Goal: Register for event/course

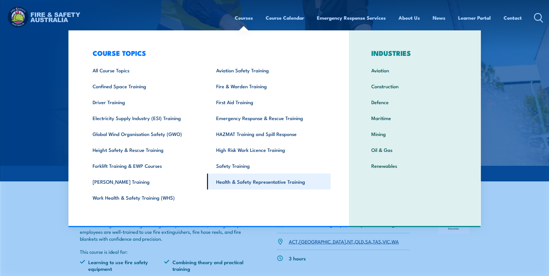
click at [224, 181] on link "Health & Safety Representative Training" at bounding box center [268, 182] width 123 height 16
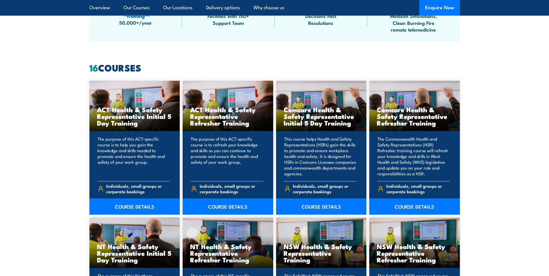
scroll to position [447, 0]
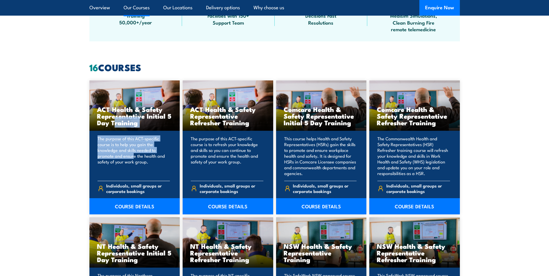
drag, startPoint x: 129, startPoint y: 113, endPoint x: 134, endPoint y: 157, distance: 45.1
click at [134, 157] on div "ACT Health & Safety Representative Initial 5 Day Training The purpose of this A…" at bounding box center [134, 147] width 91 height 134
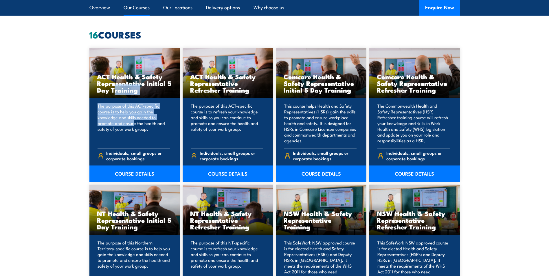
scroll to position [480, 0]
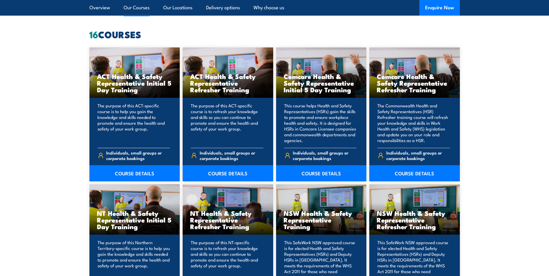
click at [143, 149] on div "Individuals, small groups or corporate bookings" at bounding box center [133, 156] width 73 height 16
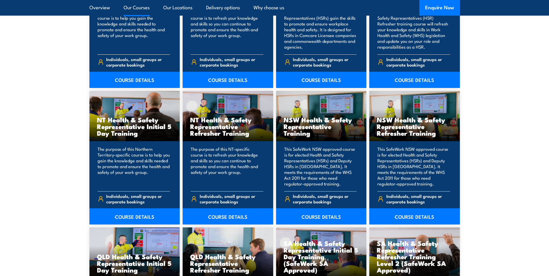
scroll to position [574, 0]
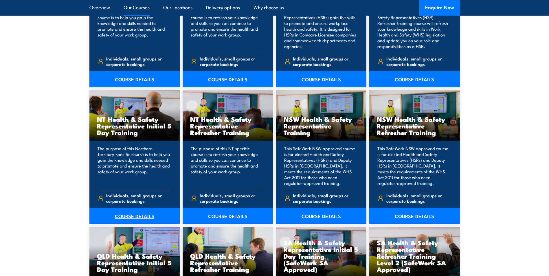
click at [141, 218] on link "COURSE DETAILS" at bounding box center [134, 216] width 91 height 16
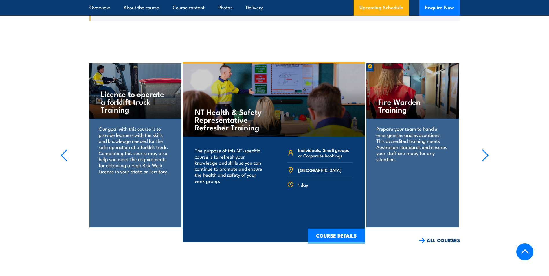
scroll to position [1017, 0]
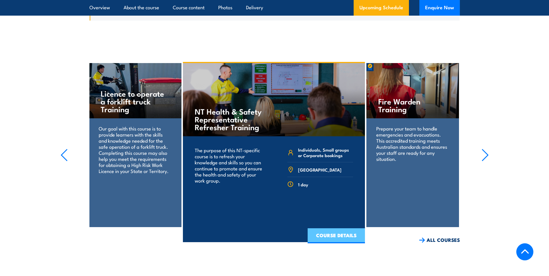
click at [321, 228] on link "COURSE DETAILS" at bounding box center [335, 235] width 57 height 15
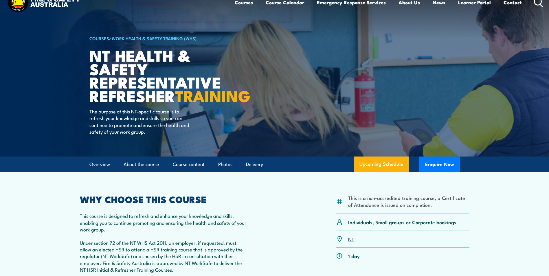
scroll to position [15, 0]
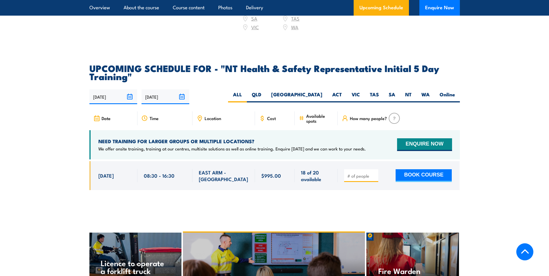
scroll to position [847, 0]
click at [405, 91] on label "NT" at bounding box center [408, 96] width 16 height 11
click at [411, 91] on input "NT" at bounding box center [413, 93] width 4 height 4
radio input "true"
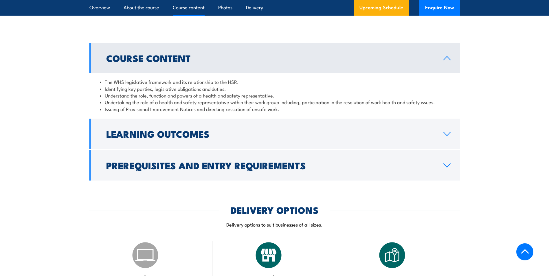
scroll to position [474, 0]
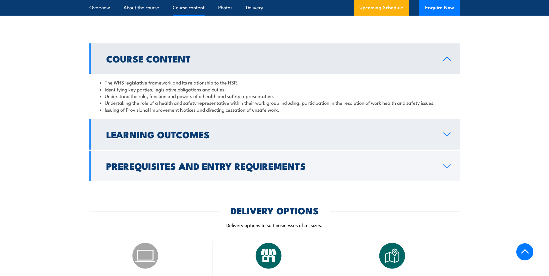
click at [321, 134] on h2 "Learning Outcomes" at bounding box center [270, 134] width 328 height 8
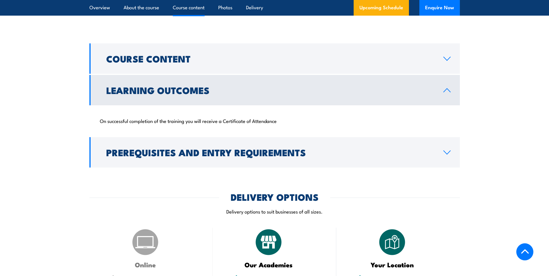
click at [338, 92] on h2 "Learning Outcomes" at bounding box center [270, 90] width 328 height 8
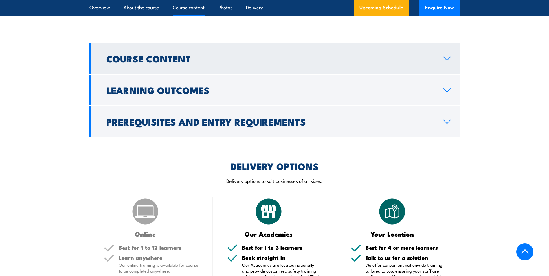
click at [338, 62] on h2 "Course Content" at bounding box center [270, 58] width 328 height 8
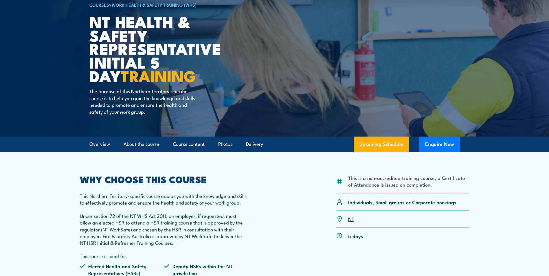
scroll to position [54, 0]
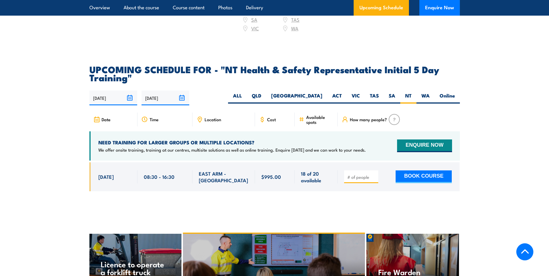
scroll to position [847, 0]
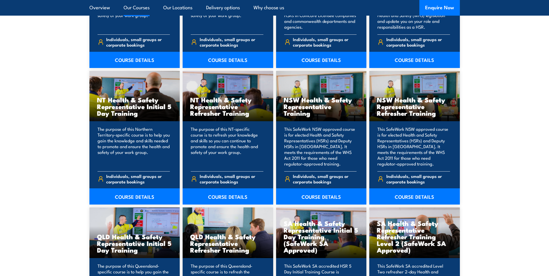
scroll to position [574, 0]
